Goal: Task Accomplishment & Management: Manage account settings

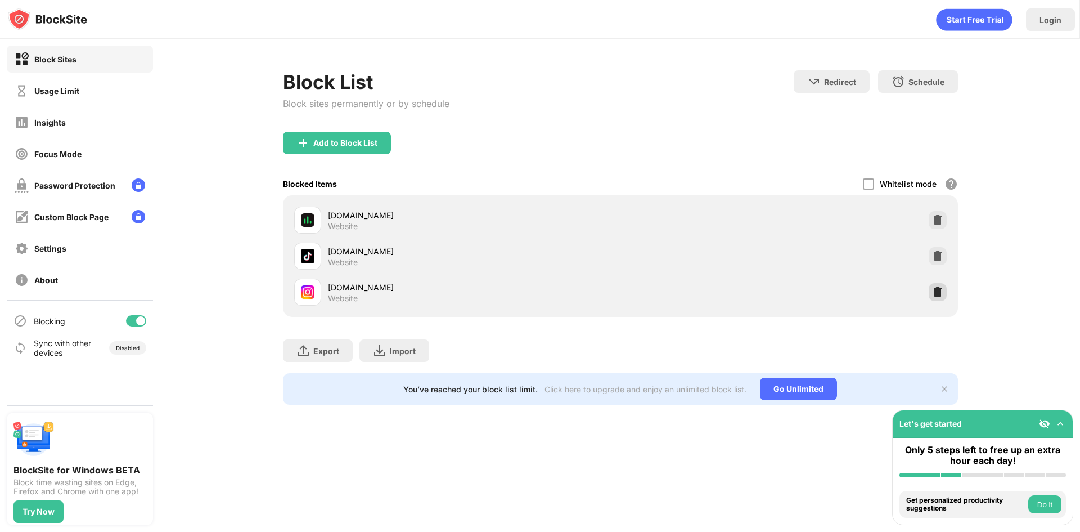
click at [938, 299] on div at bounding box center [938, 292] width 18 height 18
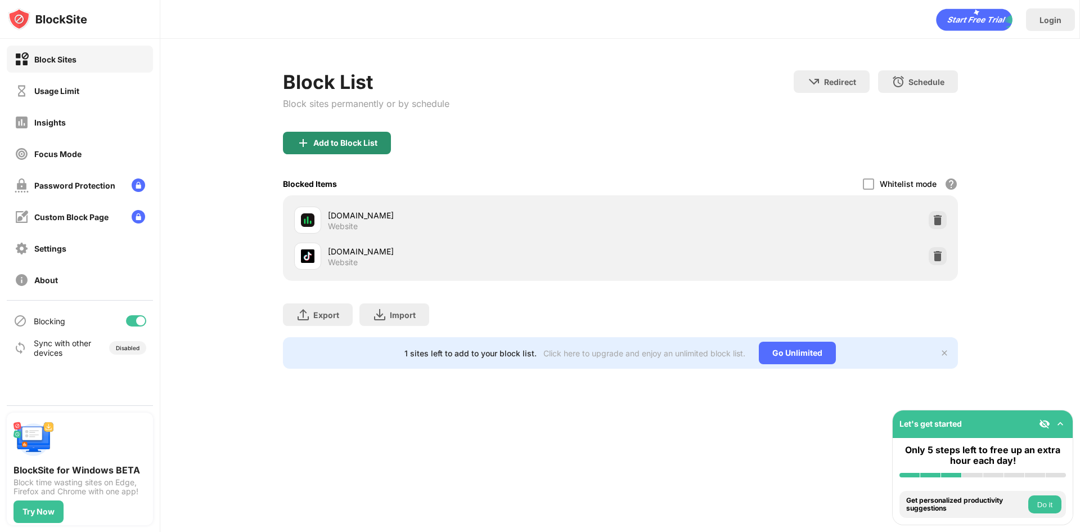
click at [348, 147] on div "Add to Block List" at bounding box center [337, 143] width 108 height 22
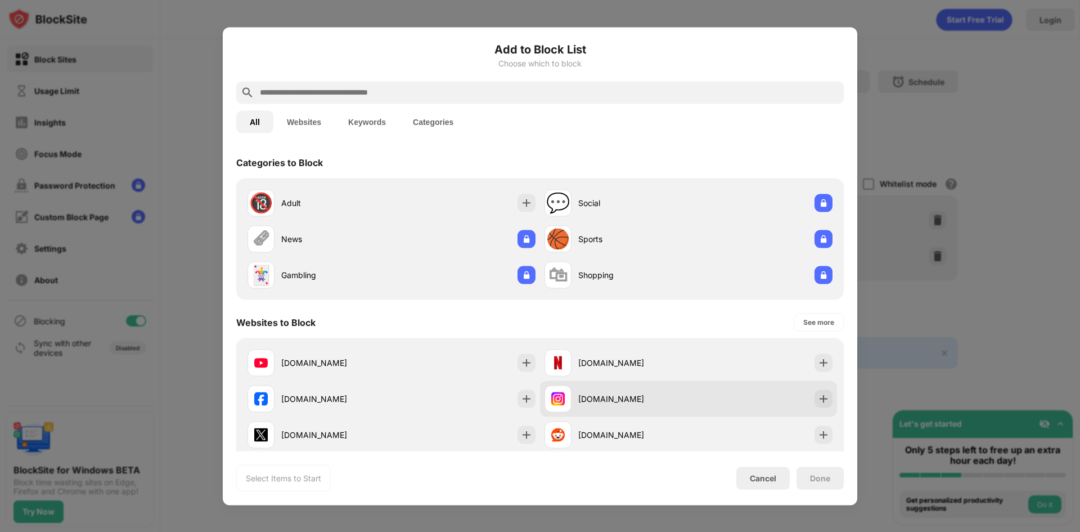
click at [822, 390] on div at bounding box center [823, 398] width 18 height 18
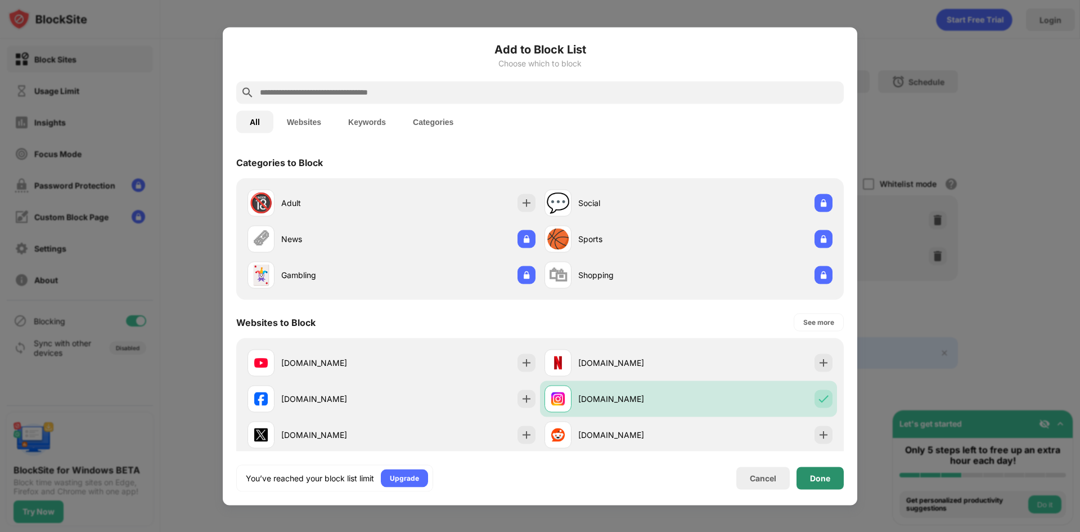
click at [820, 476] on div "Done" at bounding box center [820, 477] width 20 height 9
